Goal: Find specific page/section: Find specific page/section

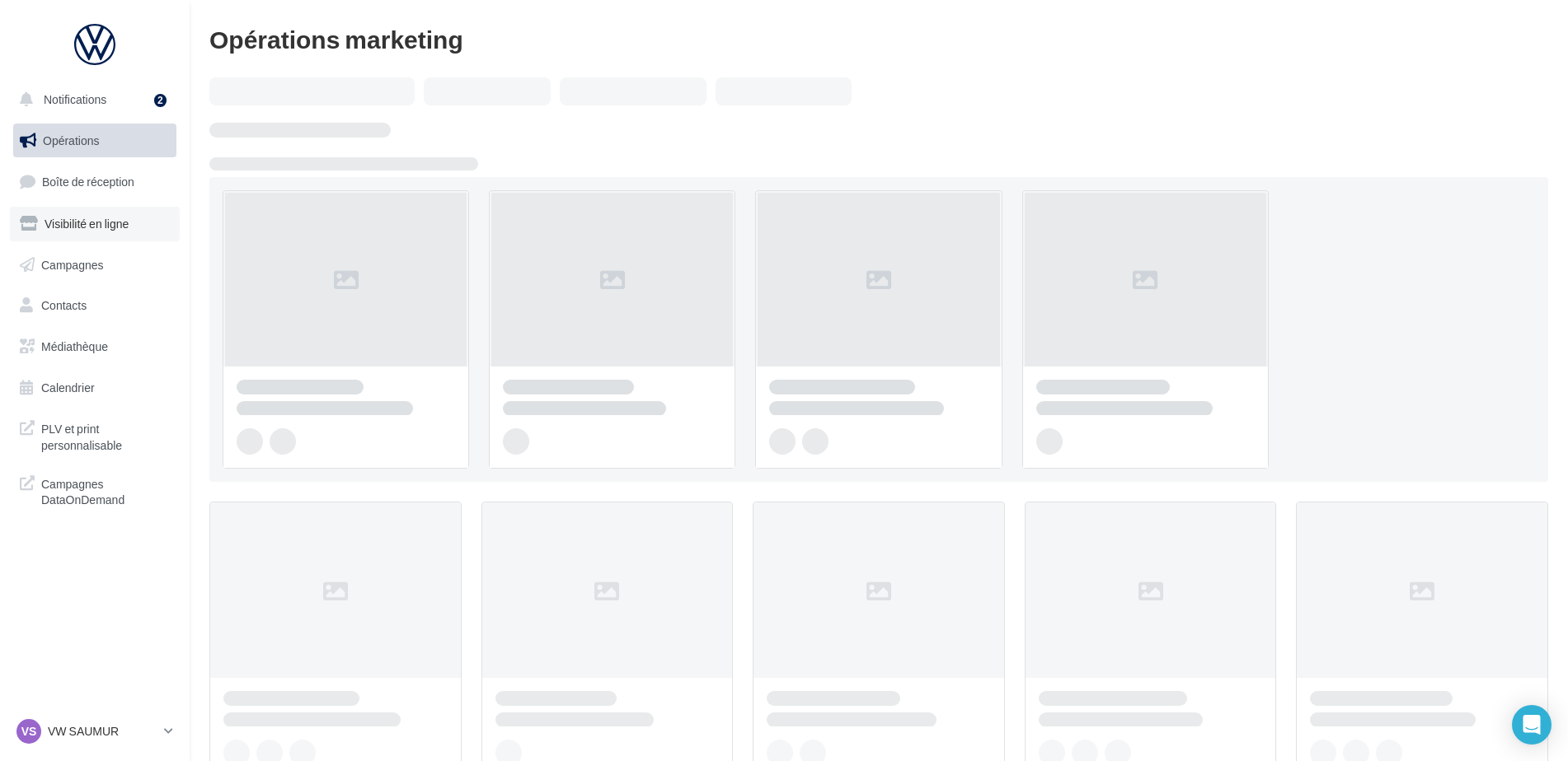
click at [91, 226] on span "Visibilité en ligne" at bounding box center [86, 223] width 84 height 14
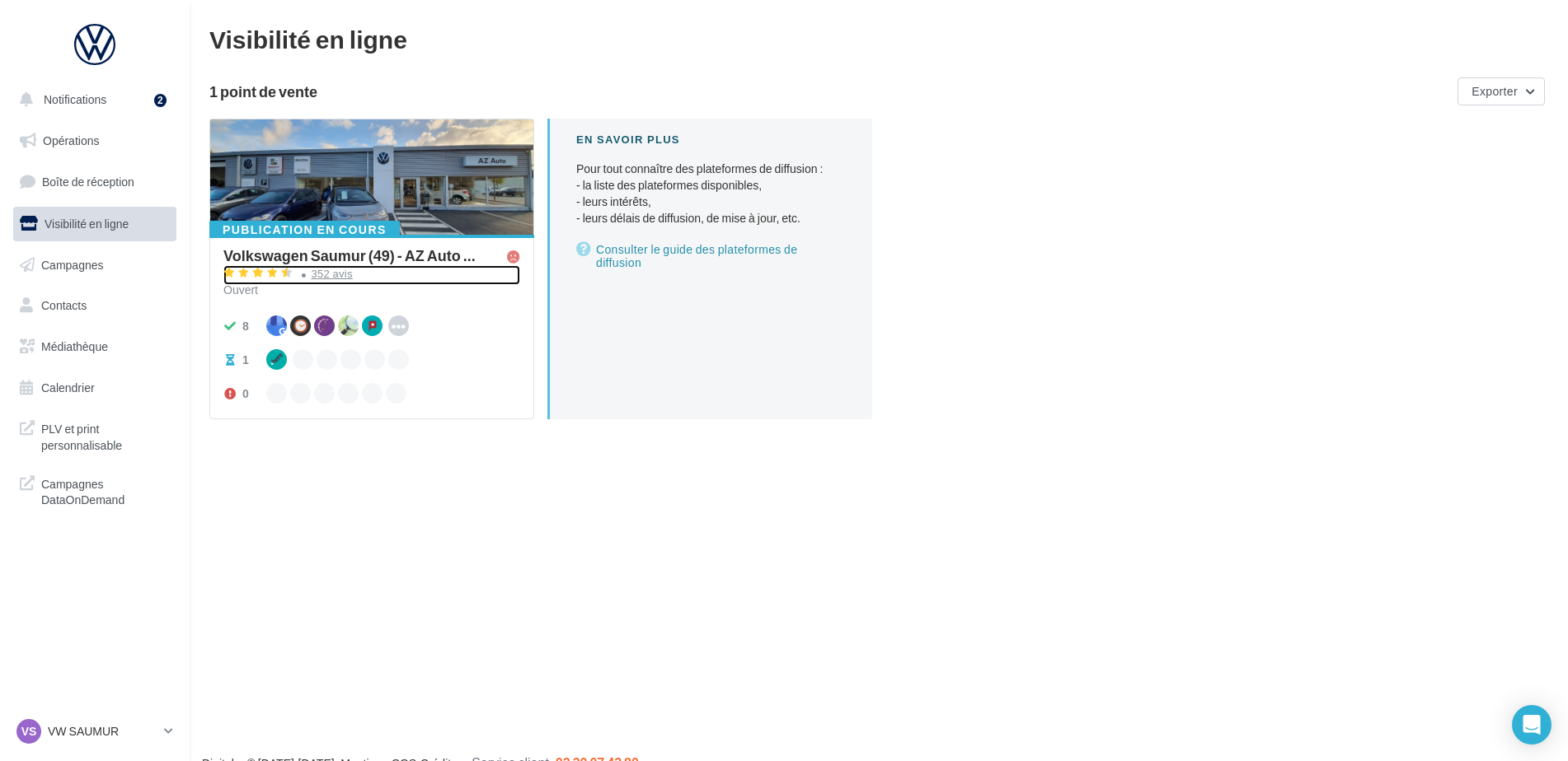
click at [318, 278] on div "352 avis" at bounding box center [332, 274] width 41 height 11
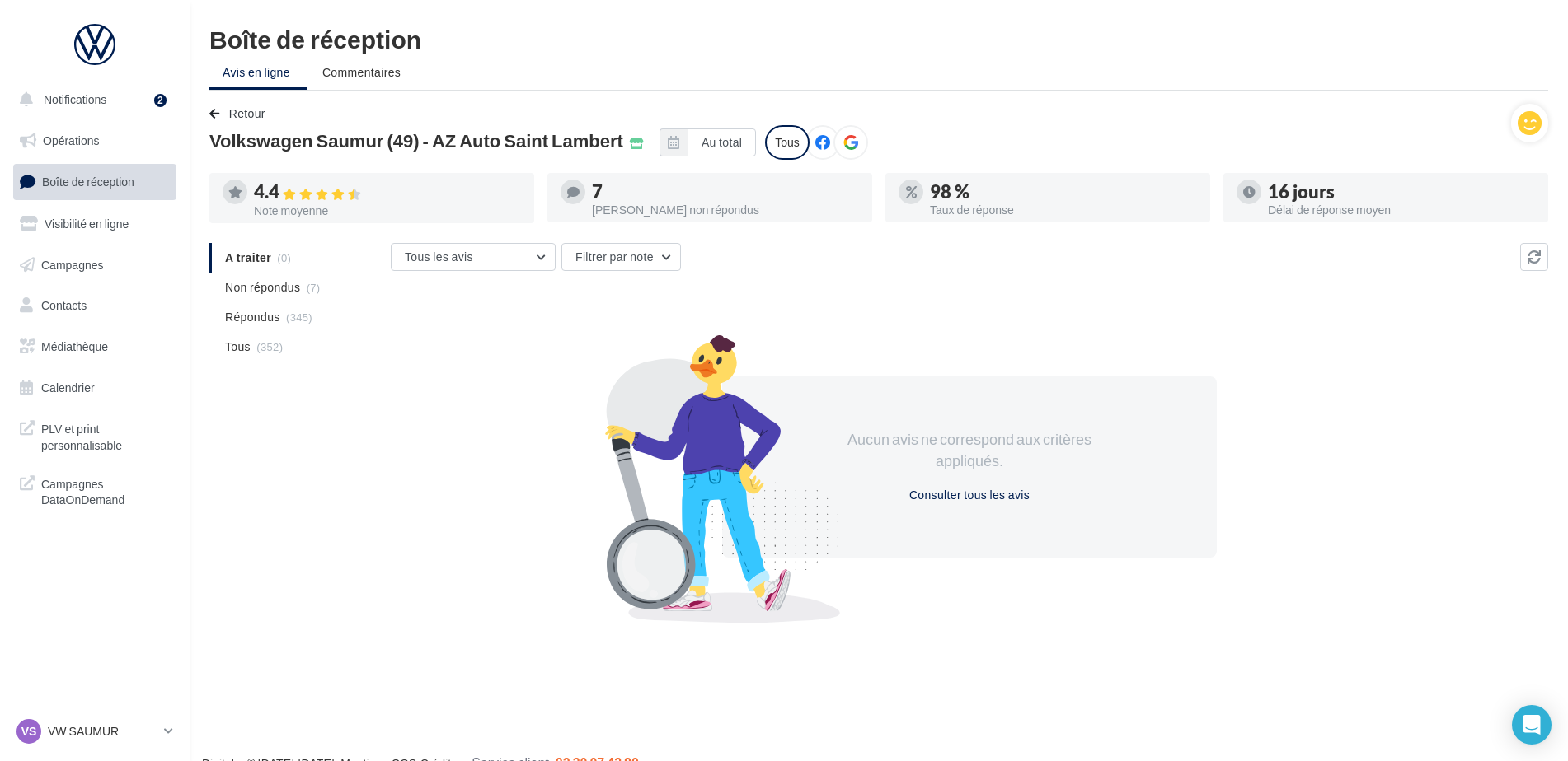
click at [118, 712] on nav "Notifications 2 Opérations Boîte de réception Visibilité en ligne Campagnes Con…" at bounding box center [95, 380] width 189 height 761
click at [96, 723] on p "VW SAUMUR" at bounding box center [102, 732] width 109 height 17
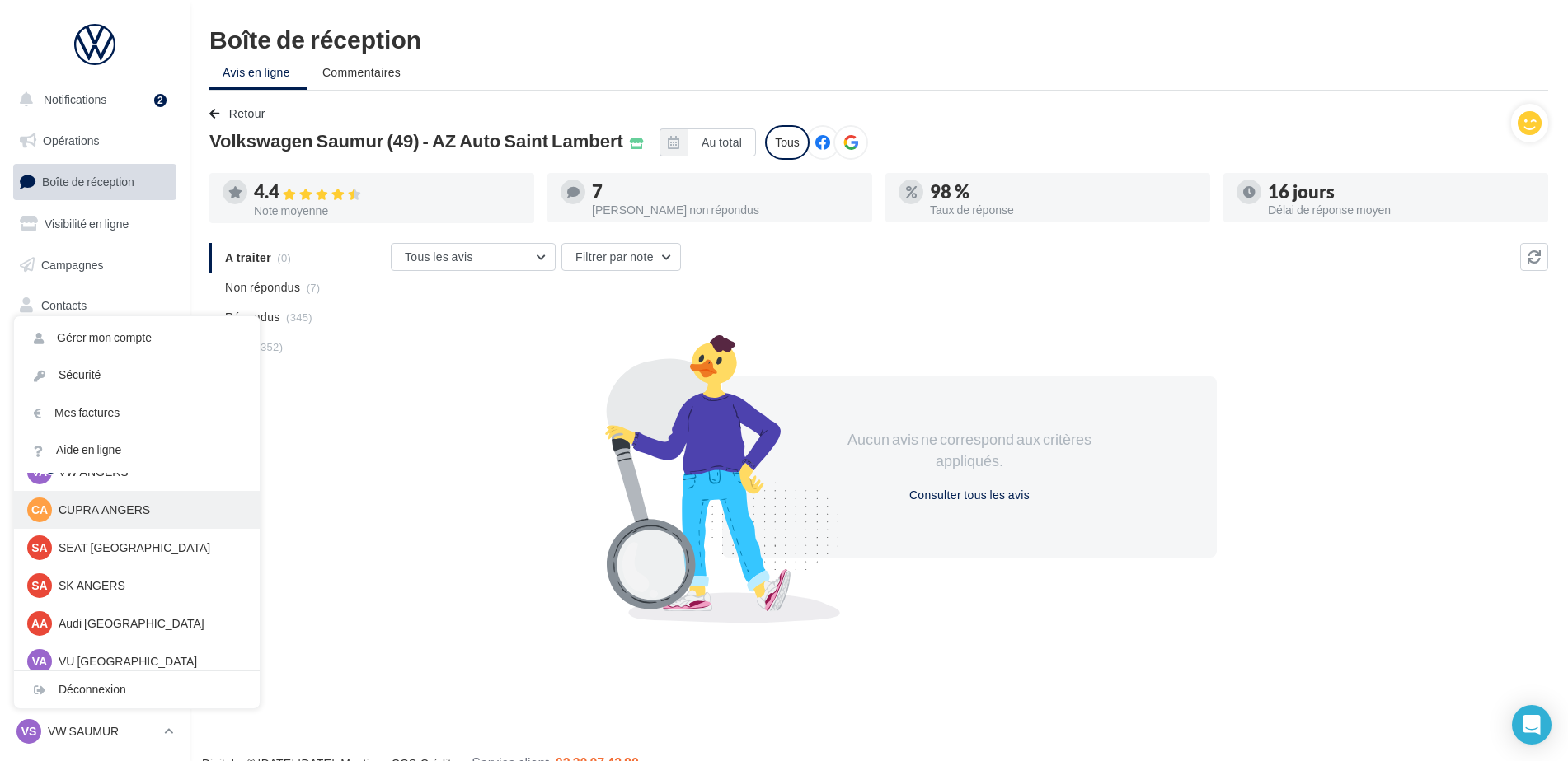
scroll to position [152, 0]
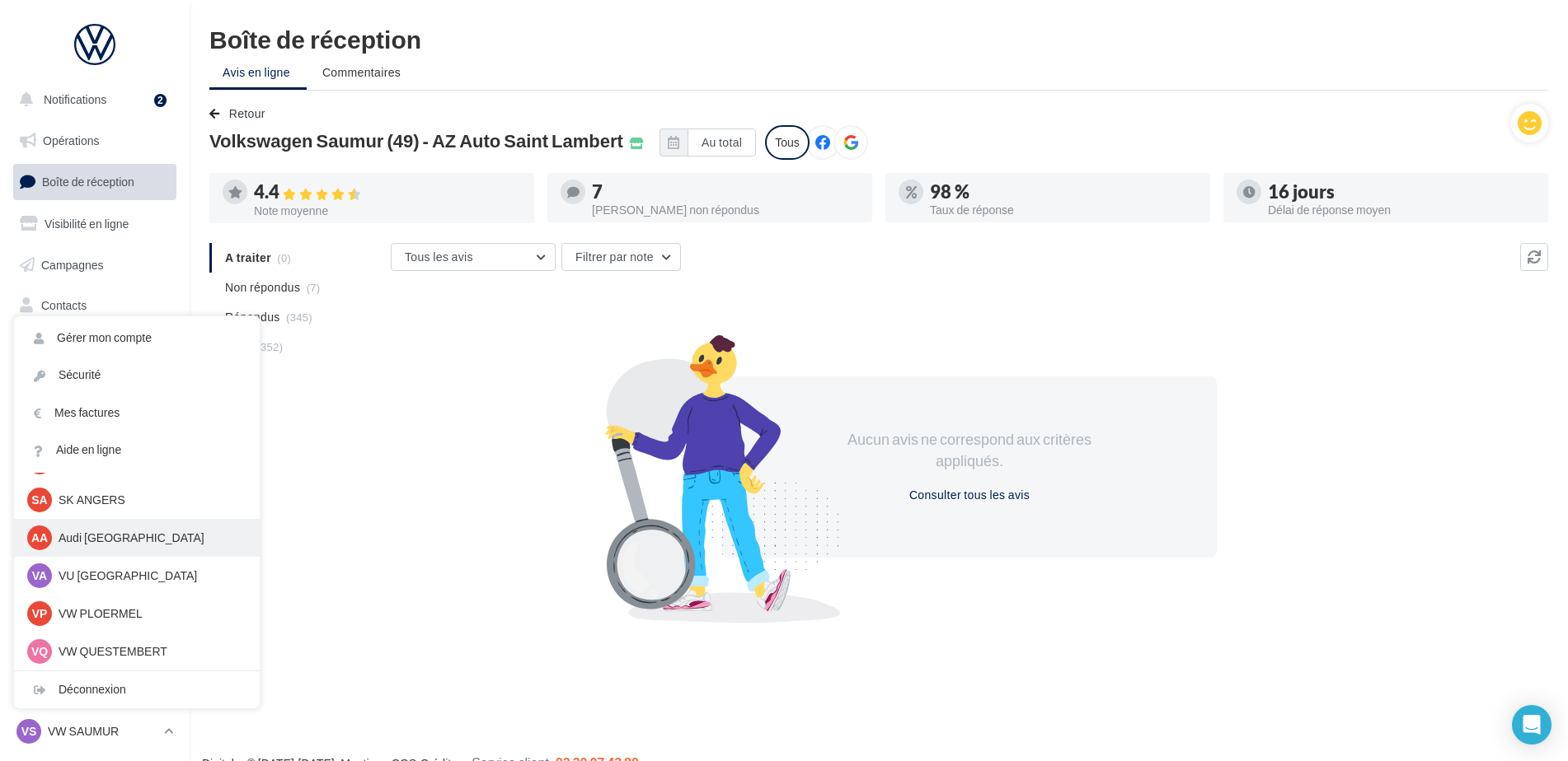
click at [100, 539] on p "Audi [GEOGRAPHIC_DATA]" at bounding box center [149, 538] width 181 height 17
